Goal: Information Seeking & Learning: Learn about a topic

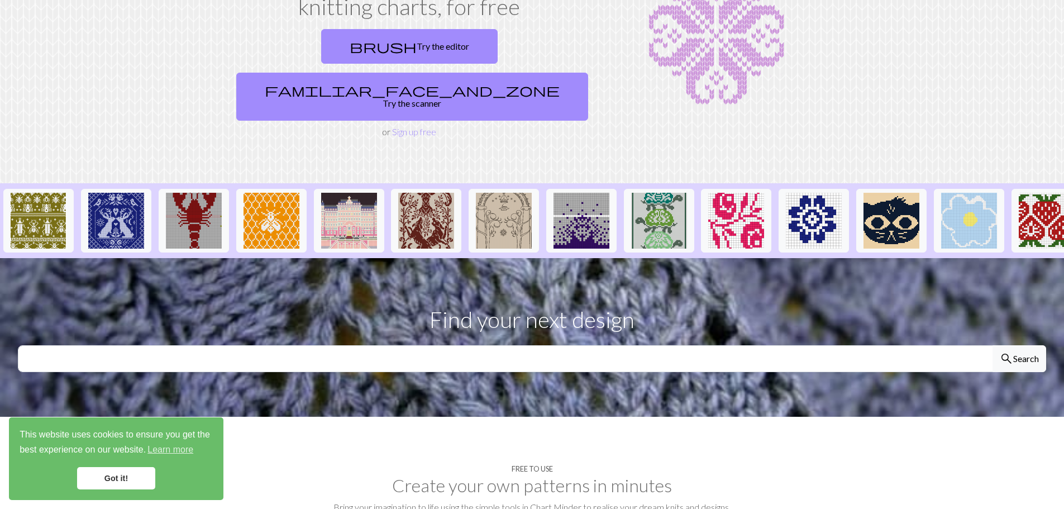
scroll to position [168, 0]
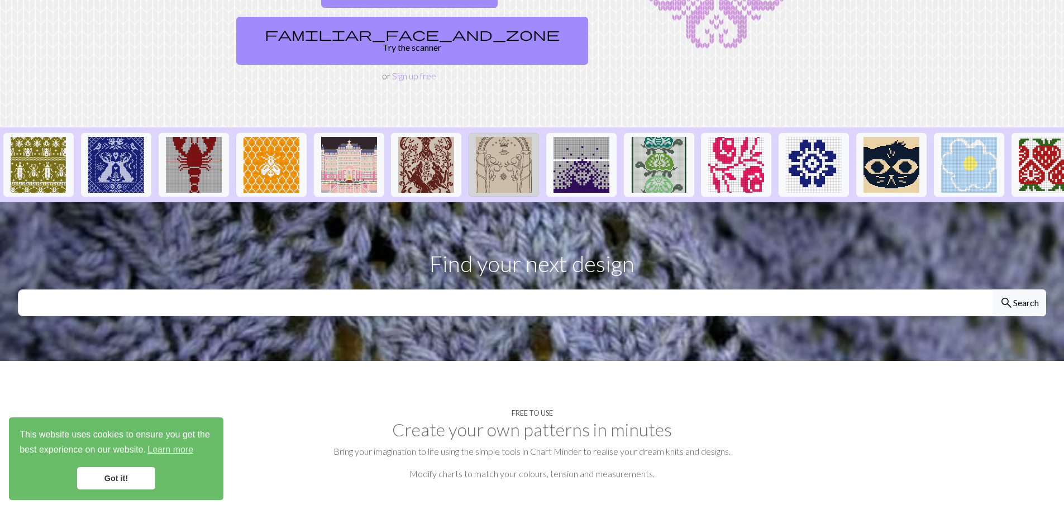
click at [503, 140] on img at bounding box center [504, 165] width 56 height 56
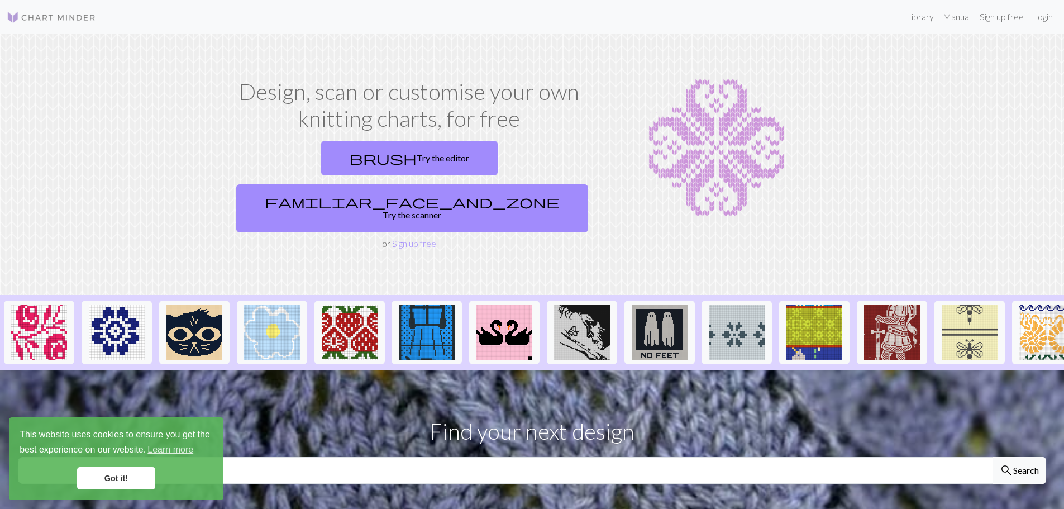
scroll to position [0, 834]
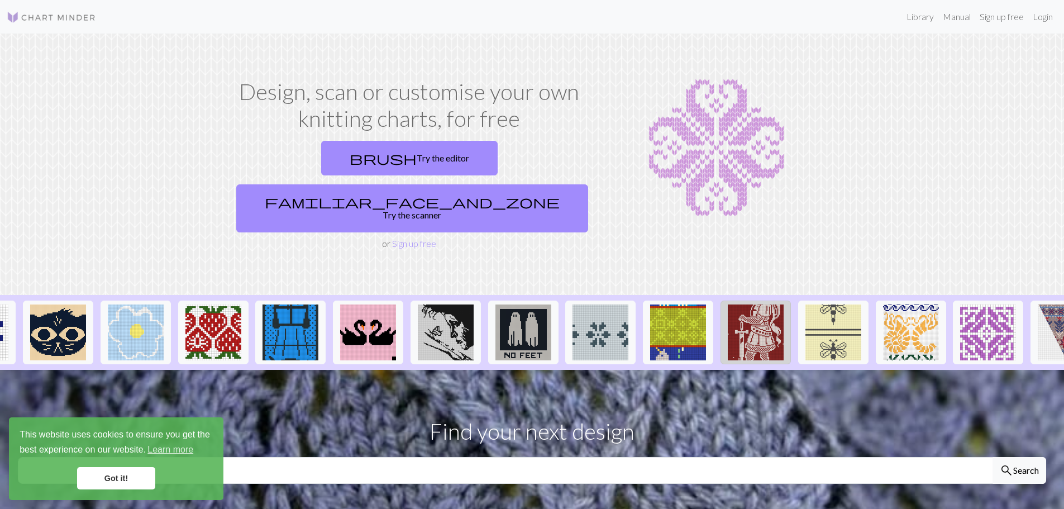
click at [757, 305] on img at bounding box center [756, 333] width 56 height 56
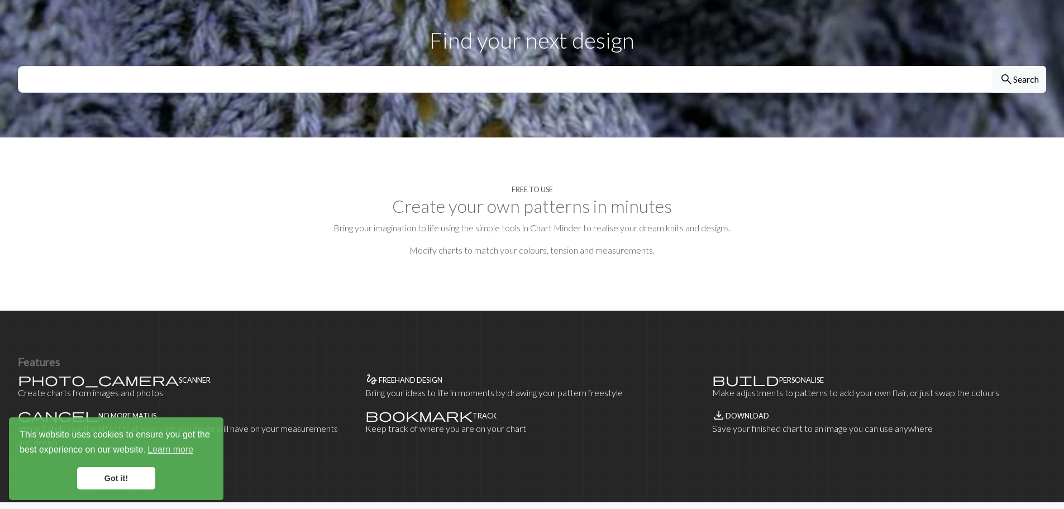
scroll to position [670, 0]
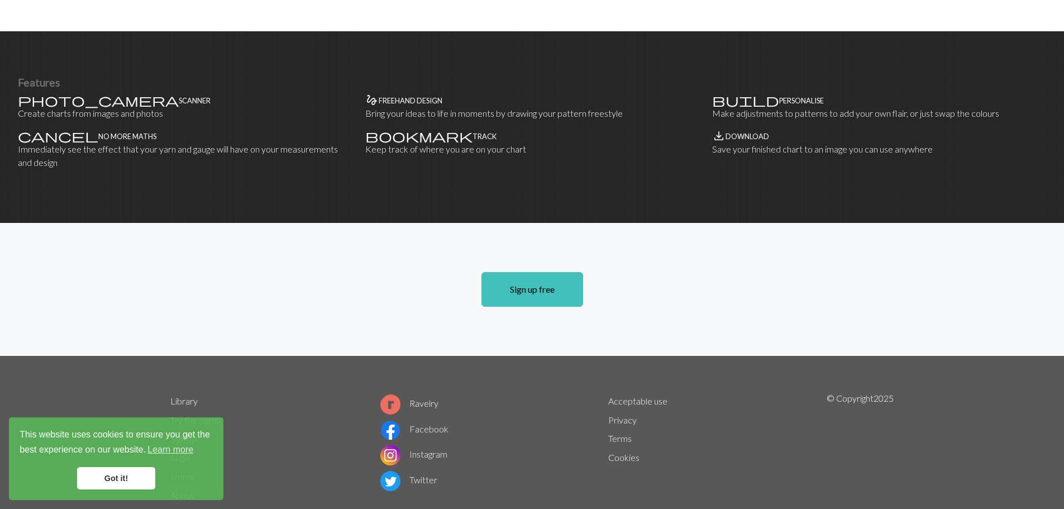
click at [110, 484] on link "Got it!" at bounding box center [116, 478] width 78 height 22
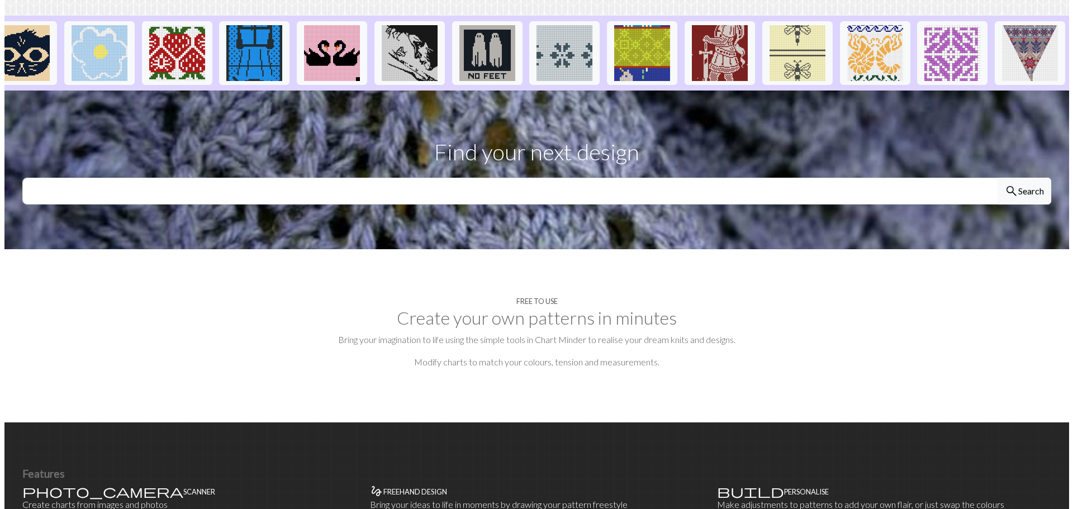
scroll to position [0, 0]
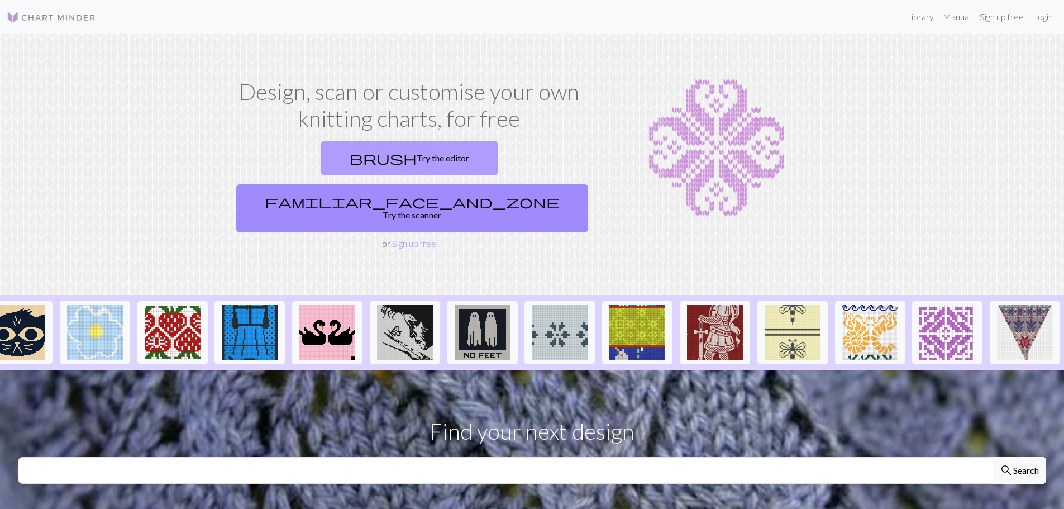
click at [355, 167] on link "brush Try the editor" at bounding box center [409, 158] width 177 height 35
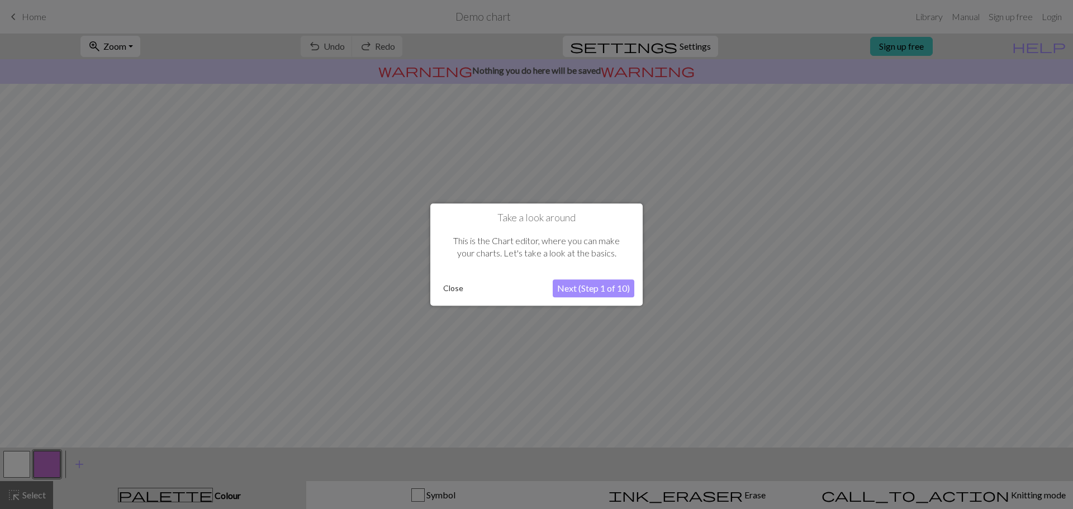
click at [453, 288] on button "Close" at bounding box center [453, 288] width 29 height 17
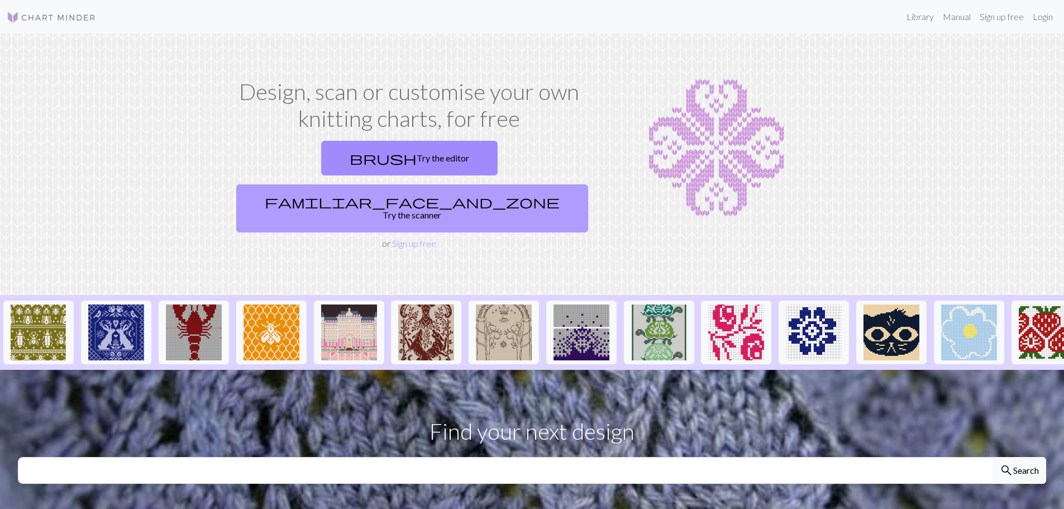
click at [515, 184] on link "familiar_face_and_zone Try the scanner" at bounding box center [412, 208] width 352 height 48
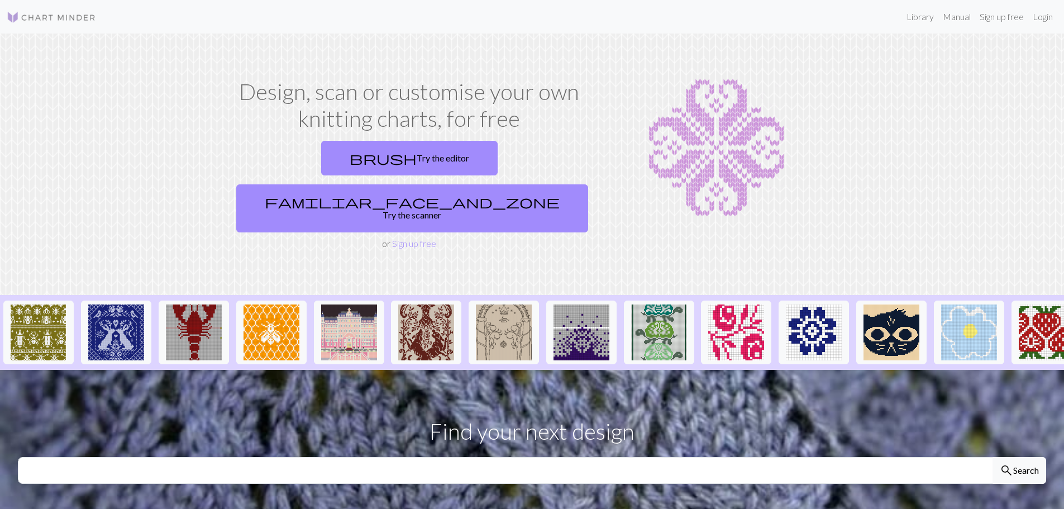
scroll to position [335, 0]
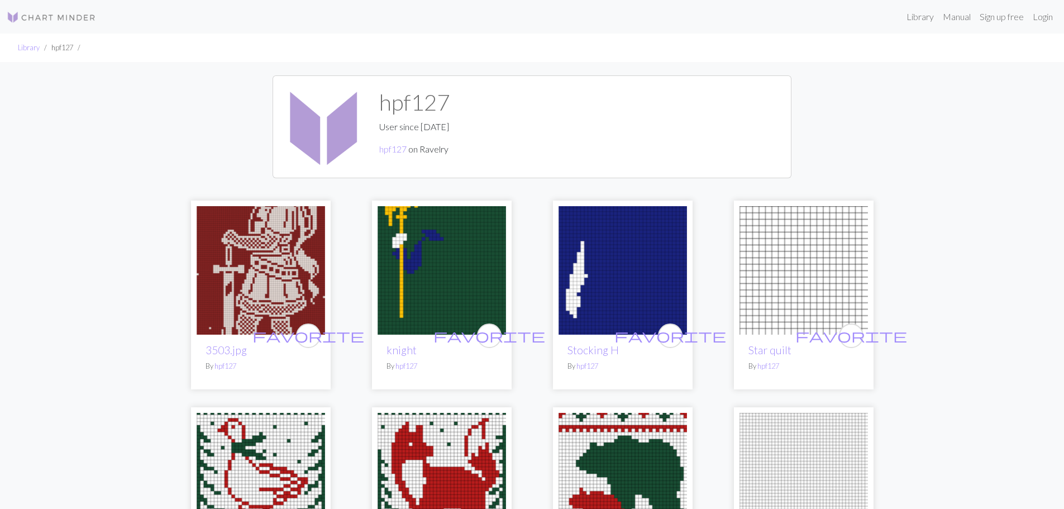
click at [60, 17] on img at bounding box center [51, 17] width 89 height 13
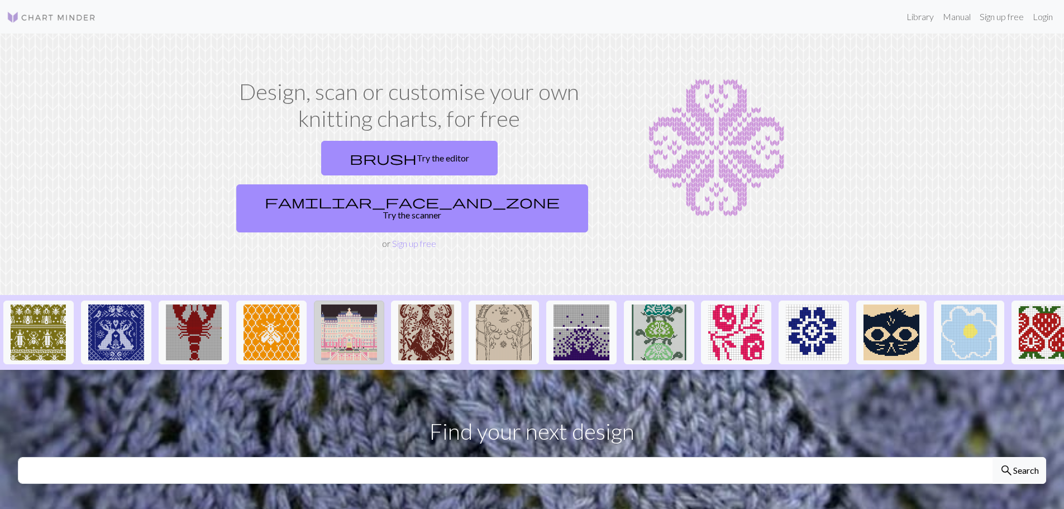
click at [363, 305] on img at bounding box center [349, 333] width 56 height 56
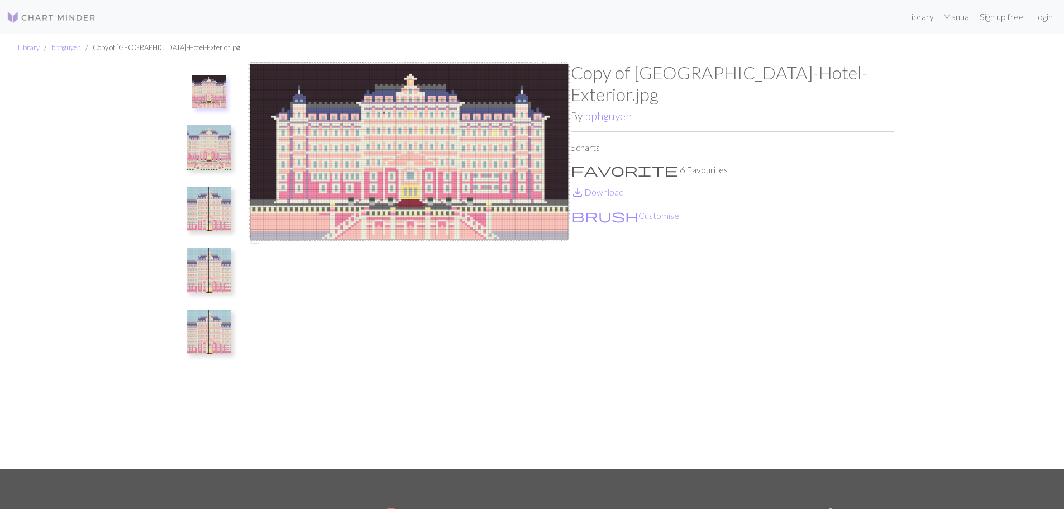
click at [221, 140] on img at bounding box center [209, 147] width 45 height 45
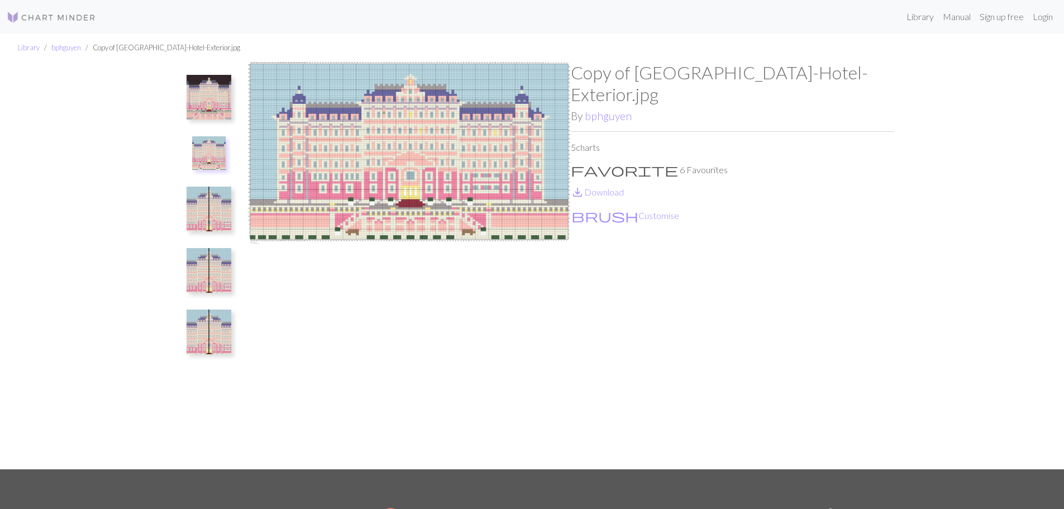
click at [210, 212] on img at bounding box center [209, 209] width 45 height 45
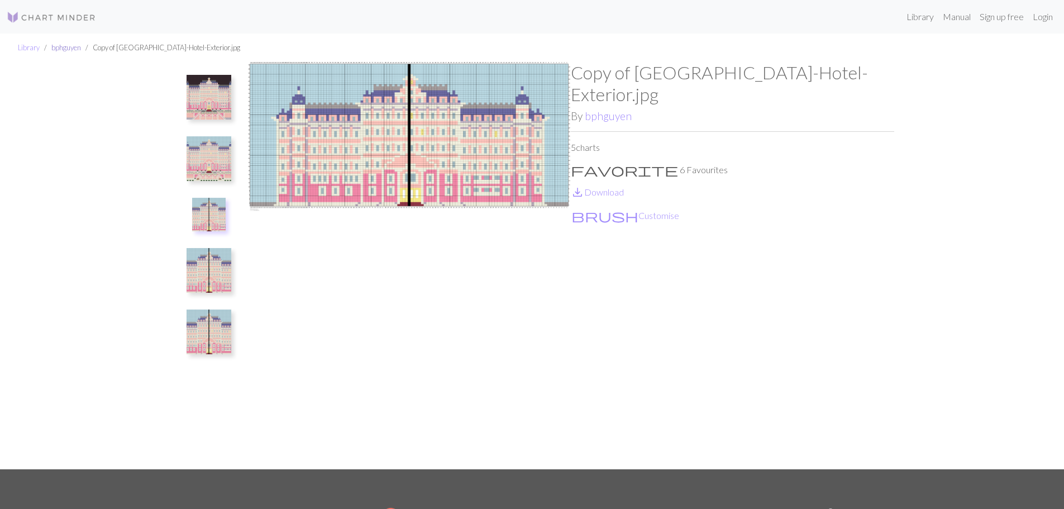
click at [59, 48] on link "bphguyen" at bounding box center [66, 47] width 30 height 9
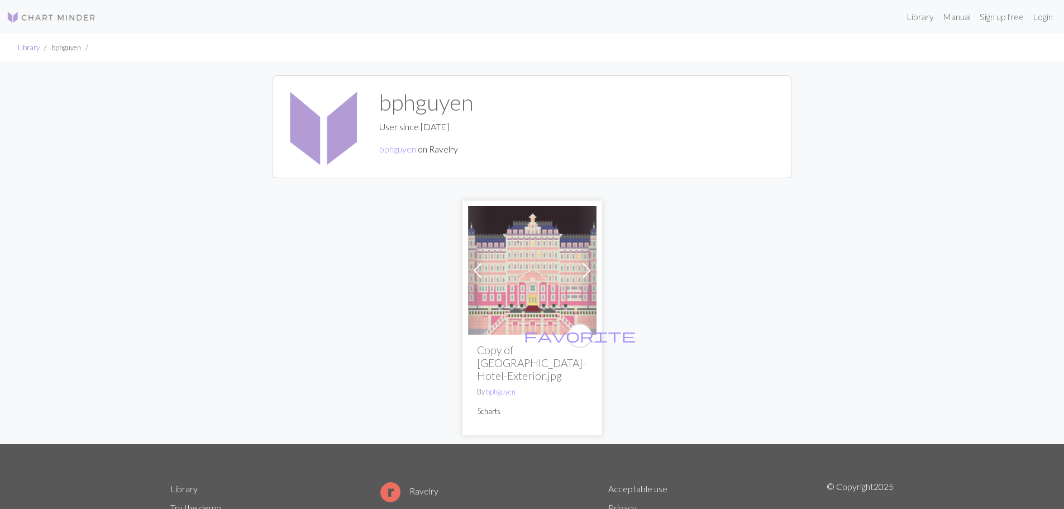
click at [23, 51] on link "Library" at bounding box center [29, 47] width 22 height 9
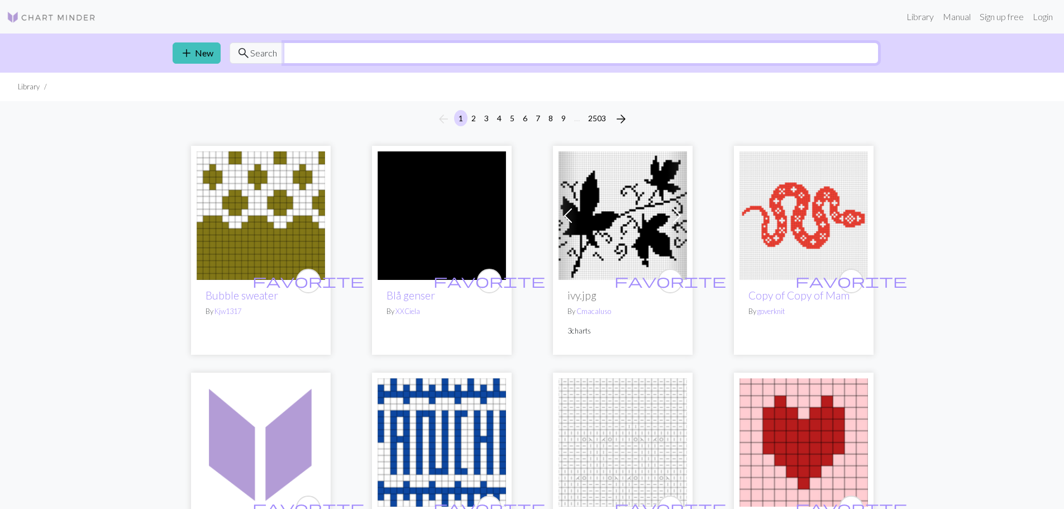
click at [545, 54] on input "text" at bounding box center [581, 52] width 595 height 21
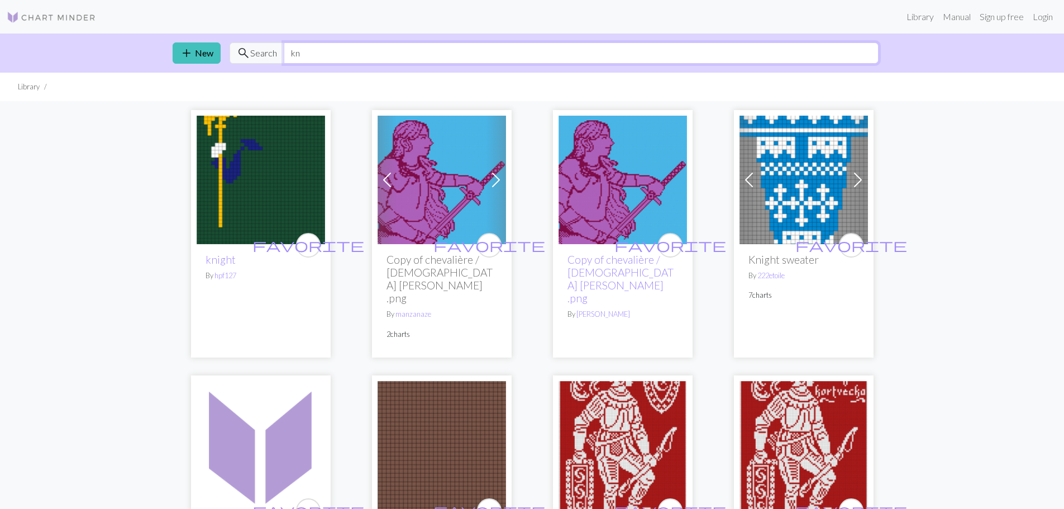
type input "k"
type input "knight"
click at [858, 180] on span at bounding box center [858, 180] width 18 height 18
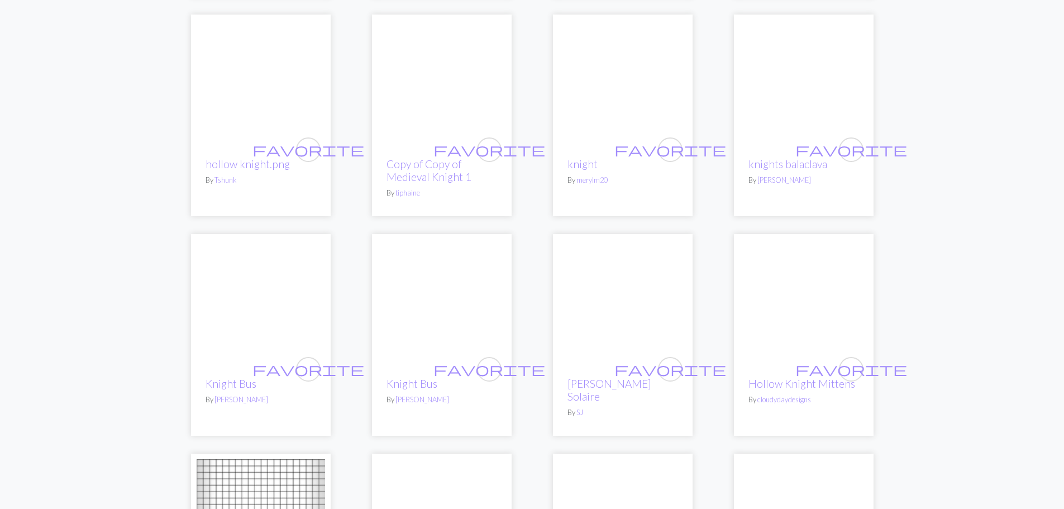
scroll to position [580, 0]
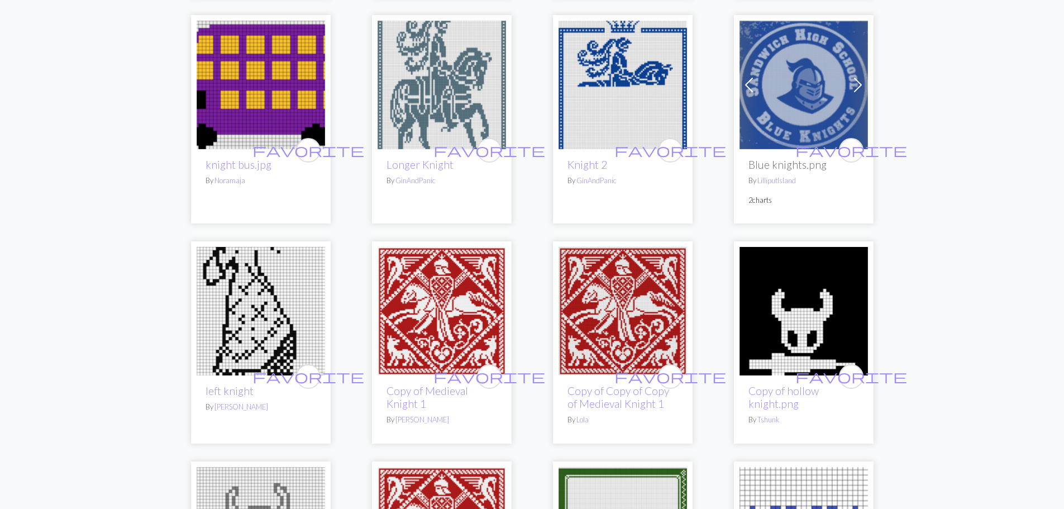
click at [603, 264] on img at bounding box center [623, 311] width 129 height 129
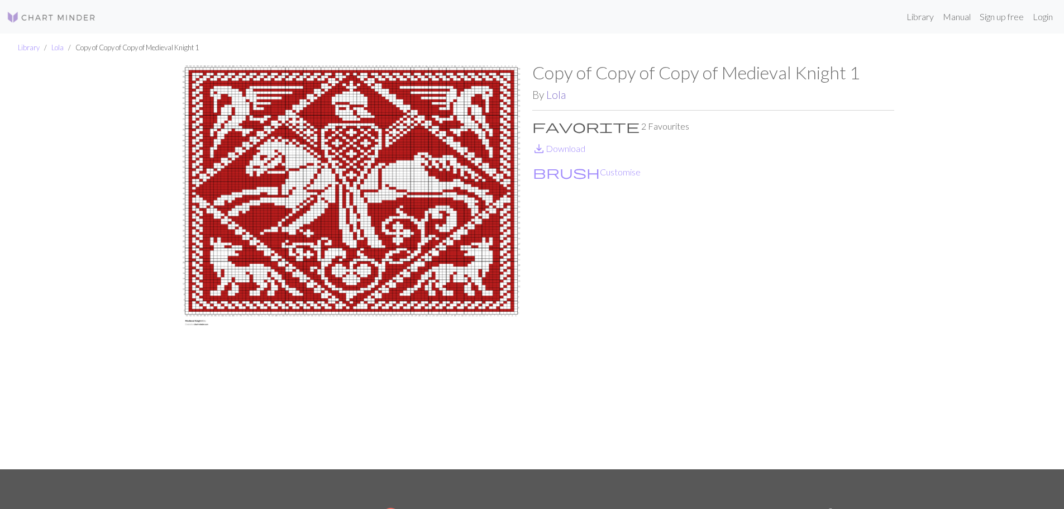
click at [560, 95] on link "Lola" at bounding box center [556, 94] width 20 height 13
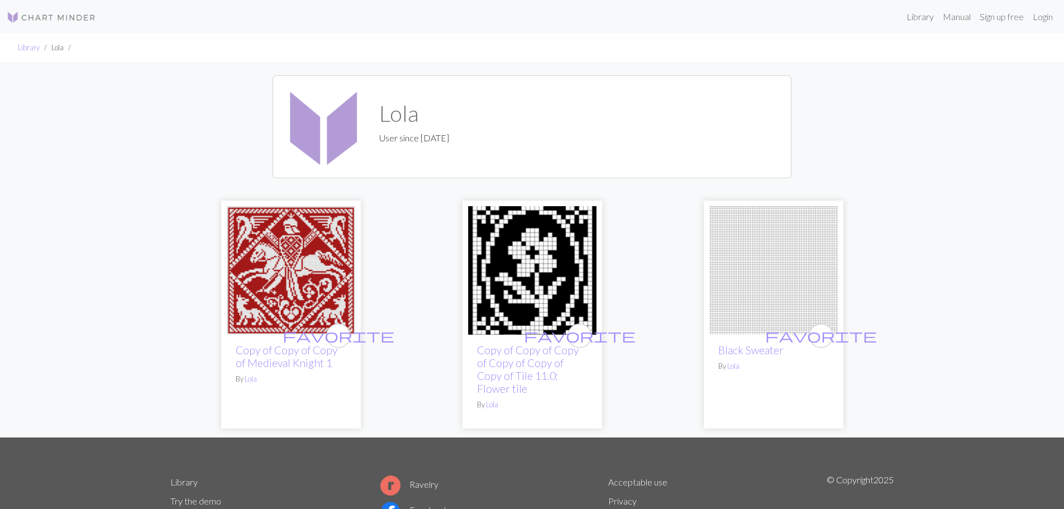
scroll to position [112, 0]
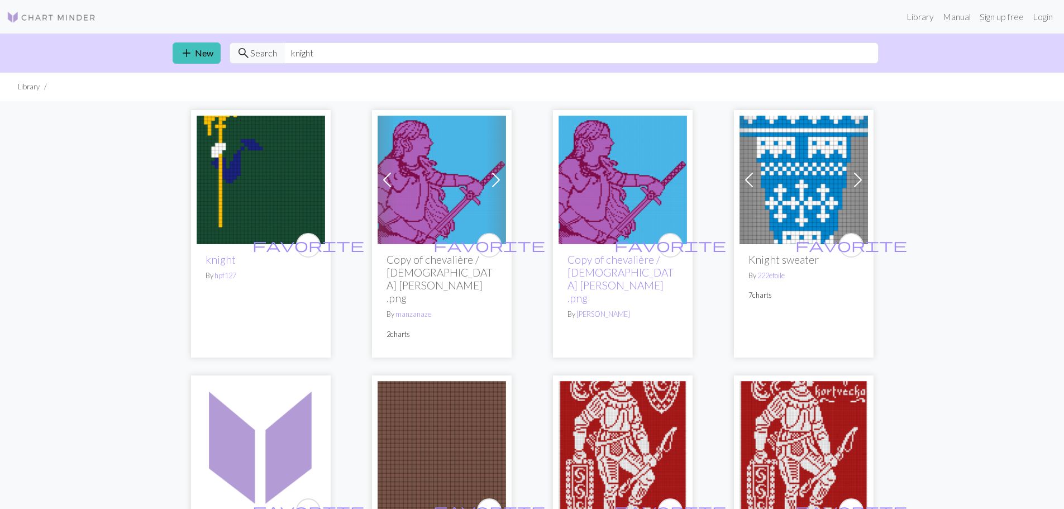
click at [599, 184] on img at bounding box center [623, 180] width 129 height 129
click at [522, 53] on input "knight" at bounding box center [581, 52] width 595 height 21
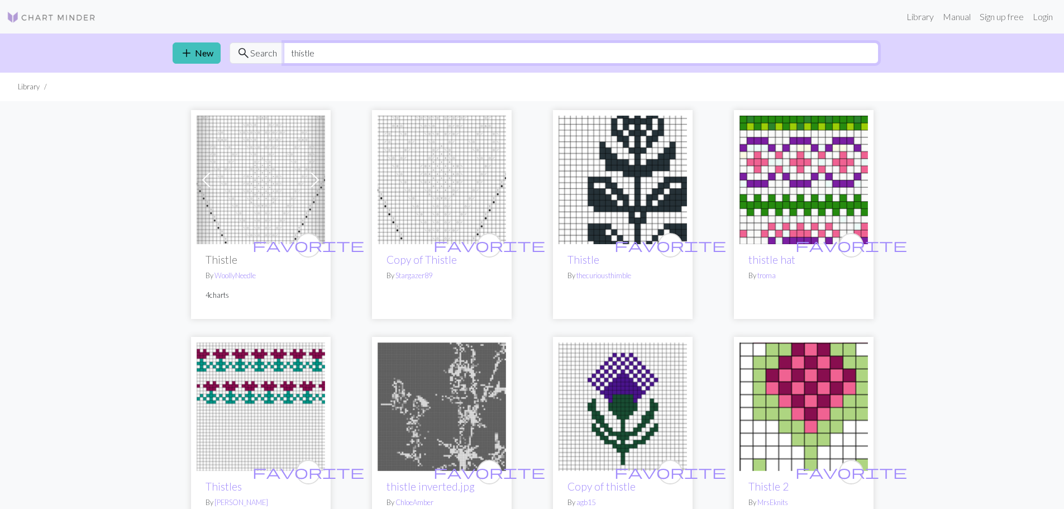
type input "thistle"
click at [627, 393] on img at bounding box center [623, 407] width 129 height 129
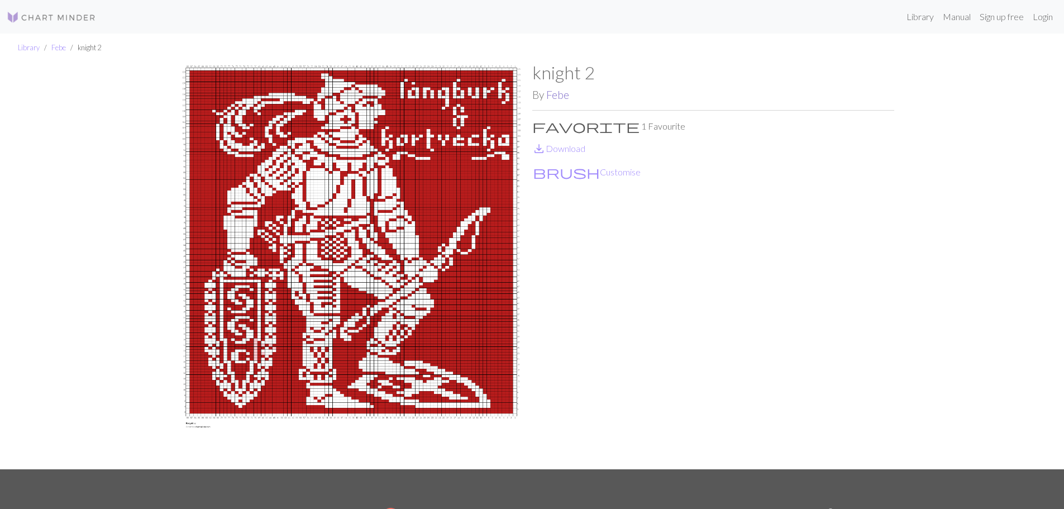
drag, startPoint x: 555, startPoint y: 93, endPoint x: 563, endPoint y: 92, distance: 8.0
click at [555, 93] on link "Febe" at bounding box center [557, 94] width 23 height 13
